Goal: Check status: Check status

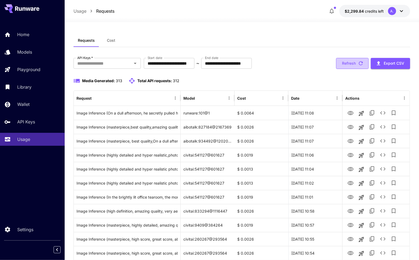
drag, startPoint x: 0, startPoint y: 0, endPoint x: 357, endPoint y: 63, distance: 362.8
click at [357, 63] on button "Refresh" at bounding box center [352, 63] width 33 height 11
click at [352, 64] on button "Refresh" at bounding box center [352, 63] width 33 height 11
click at [354, 66] on button "Refresh" at bounding box center [352, 63] width 33 height 11
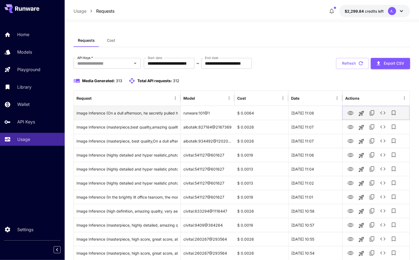
click at [351, 112] on icon "View" at bounding box center [351, 113] width 6 height 4
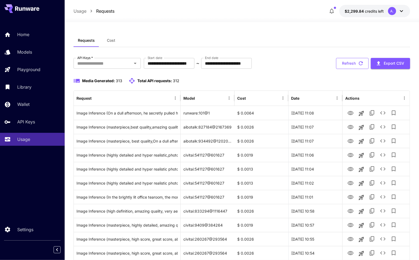
click at [348, 59] on button "Refresh" at bounding box center [352, 63] width 33 height 11
click at [348, 62] on button "Refresh" at bounding box center [352, 63] width 33 height 11
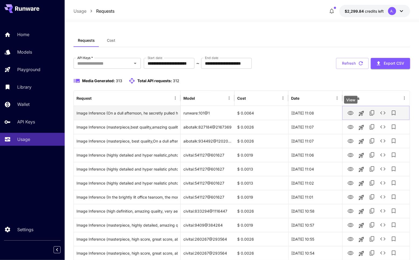
click at [352, 112] on icon "View" at bounding box center [351, 113] width 6 height 6
click at [352, 113] on icon "View" at bounding box center [351, 113] width 6 height 6
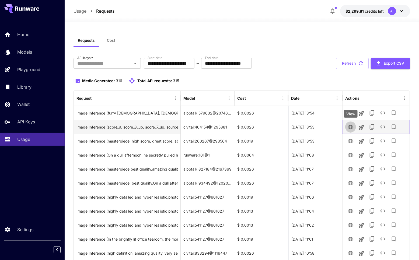
click at [349, 125] on icon "View" at bounding box center [351, 127] width 6 height 4
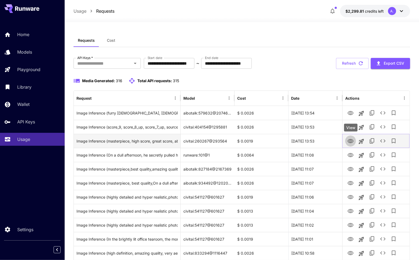
click at [353, 141] on icon "View" at bounding box center [351, 141] width 6 height 6
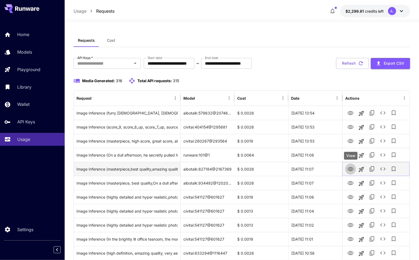
click at [350, 171] on icon "View" at bounding box center [351, 169] width 6 height 6
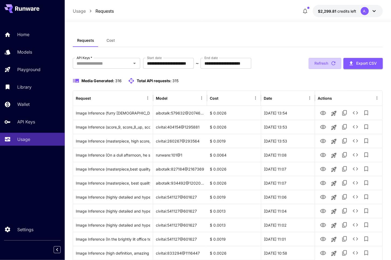
click at [319, 64] on button "Refresh" at bounding box center [325, 63] width 33 height 11
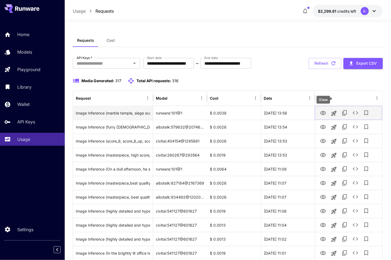
click at [326, 113] on icon "View" at bounding box center [323, 113] width 6 height 4
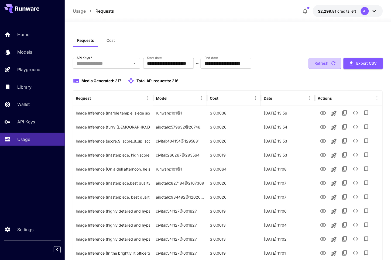
click at [325, 63] on button "Refresh" at bounding box center [325, 63] width 33 height 11
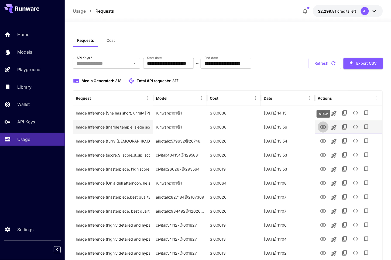
click at [324, 128] on icon "View" at bounding box center [323, 127] width 6 height 6
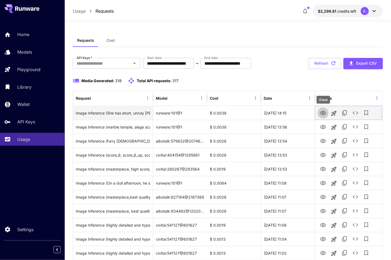
click at [324, 114] on icon "View" at bounding box center [323, 113] width 6 height 4
